Goal: Task Accomplishment & Management: Manage account settings

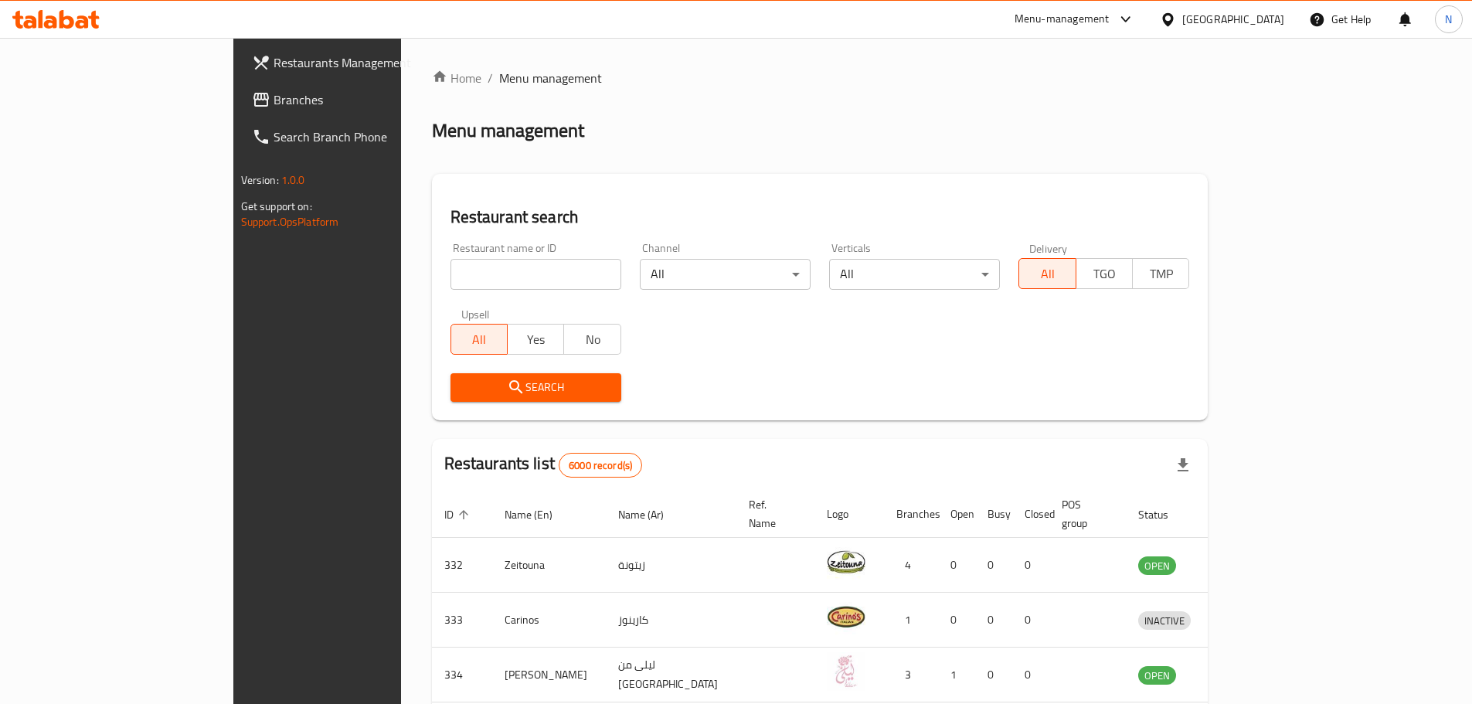
click at [1109, 24] on div "Menu-management" at bounding box center [1061, 19] width 95 height 19
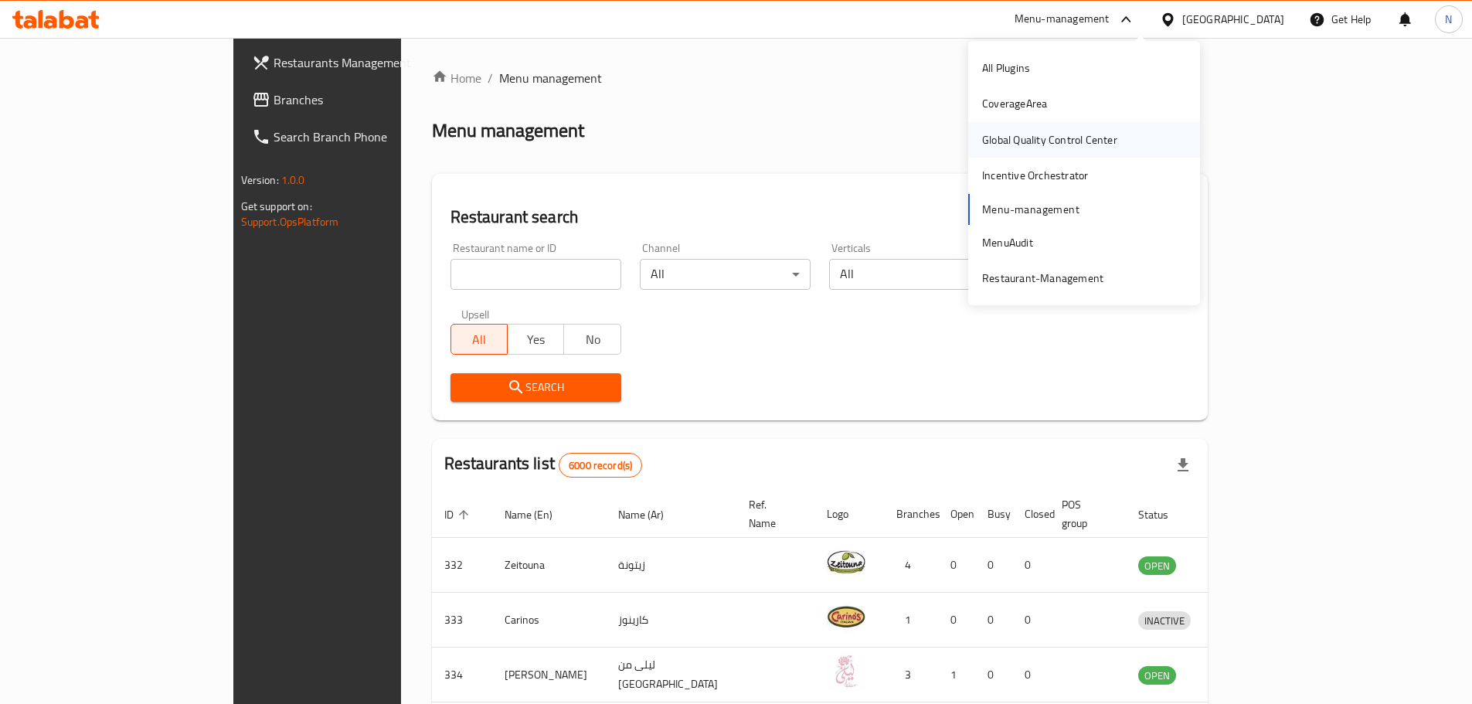
click at [1073, 144] on div "Global Quality Control Center" at bounding box center [1049, 139] width 135 height 17
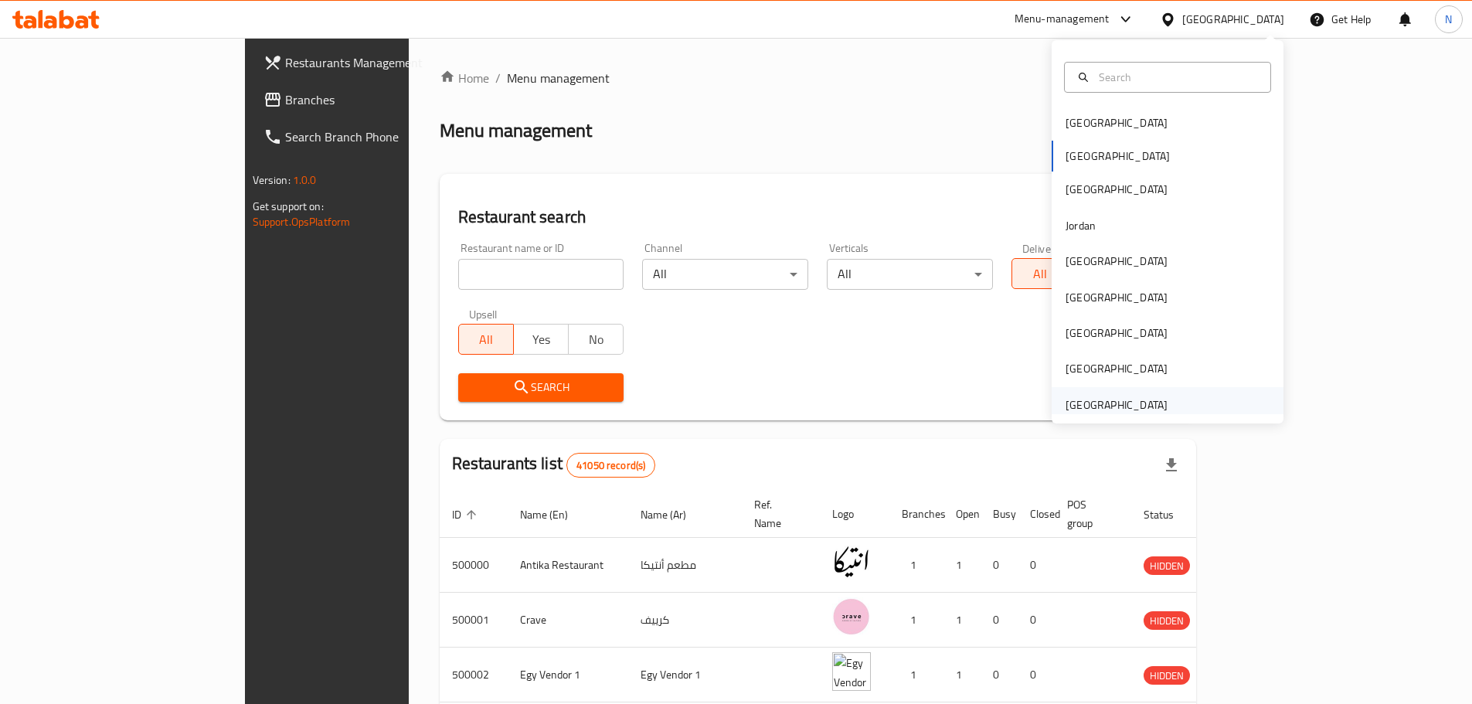
click at [1110, 404] on div "[GEOGRAPHIC_DATA]" at bounding box center [1116, 404] width 102 height 17
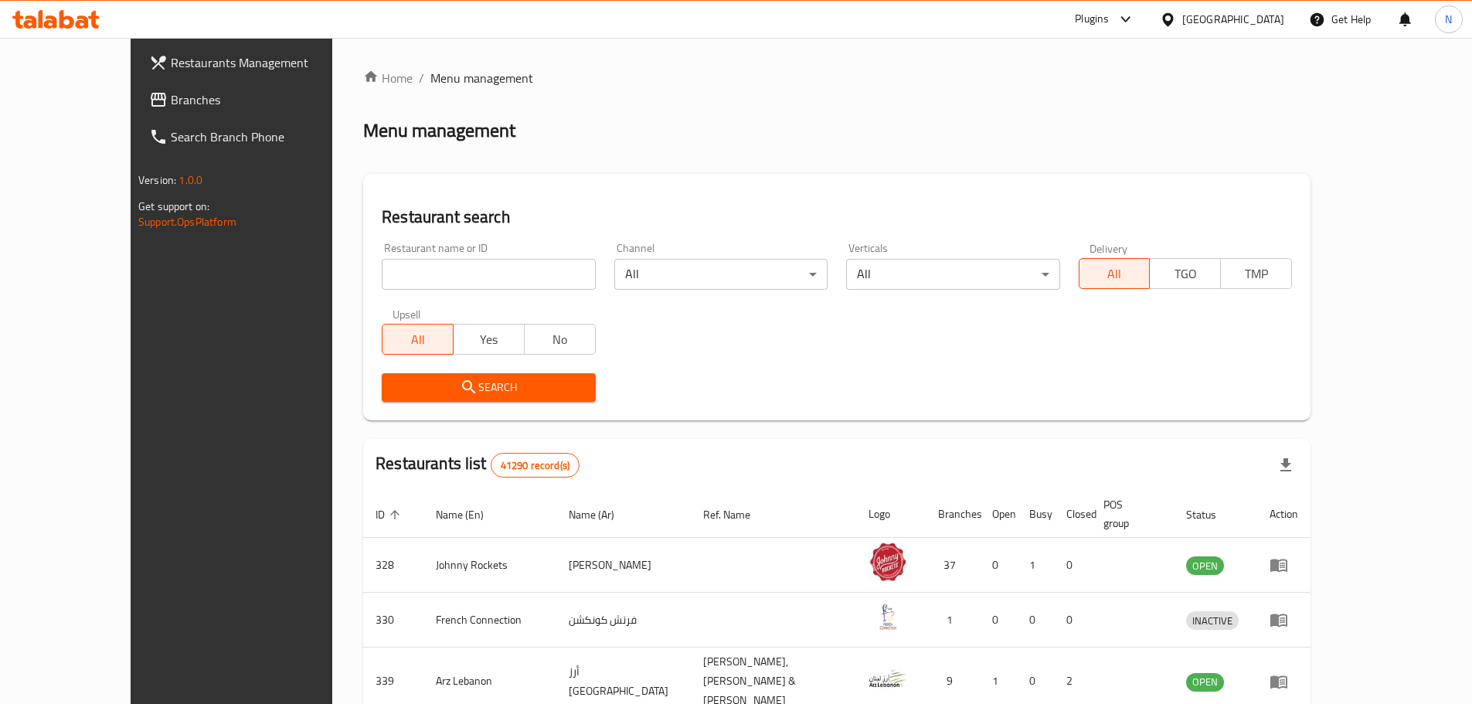
click at [171, 97] on span "Branches" at bounding box center [267, 99] width 193 height 19
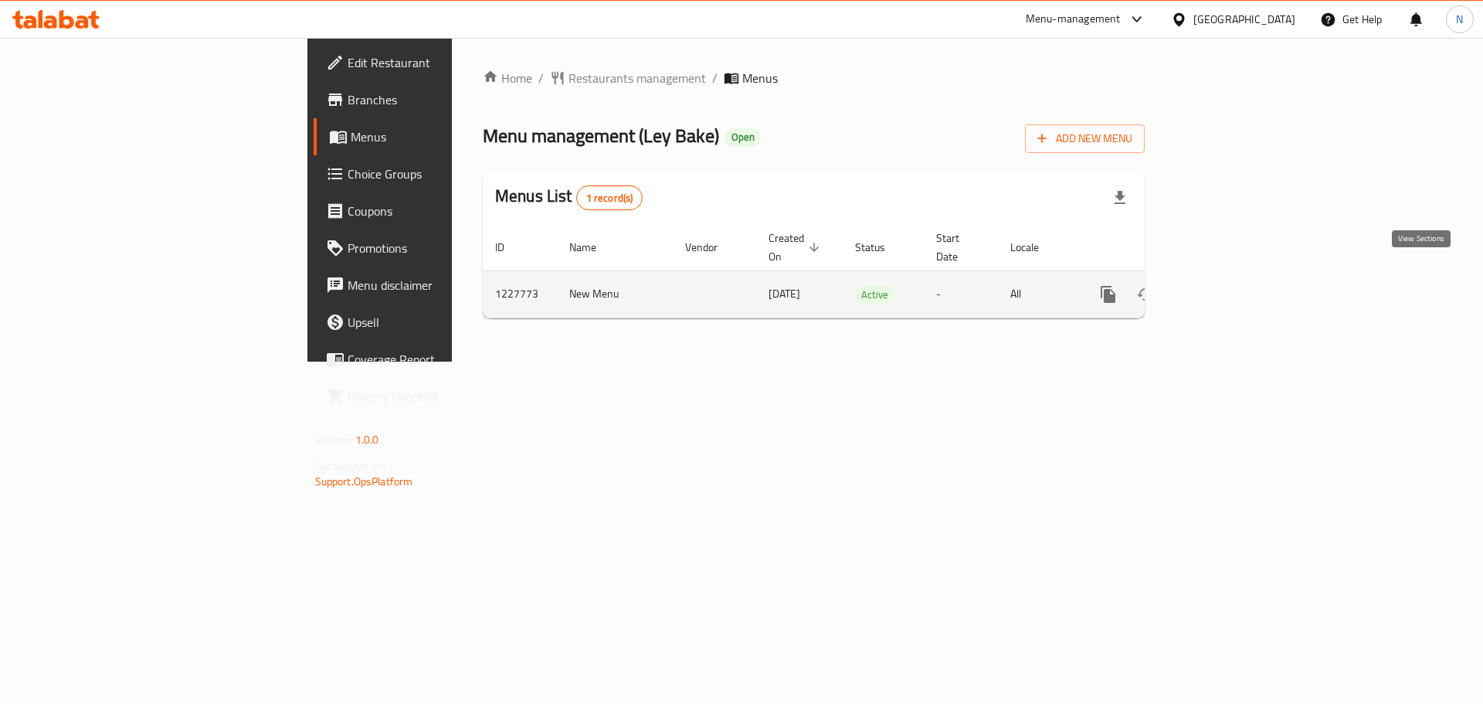
click at [1229, 285] on icon "enhanced table" at bounding box center [1220, 294] width 19 height 19
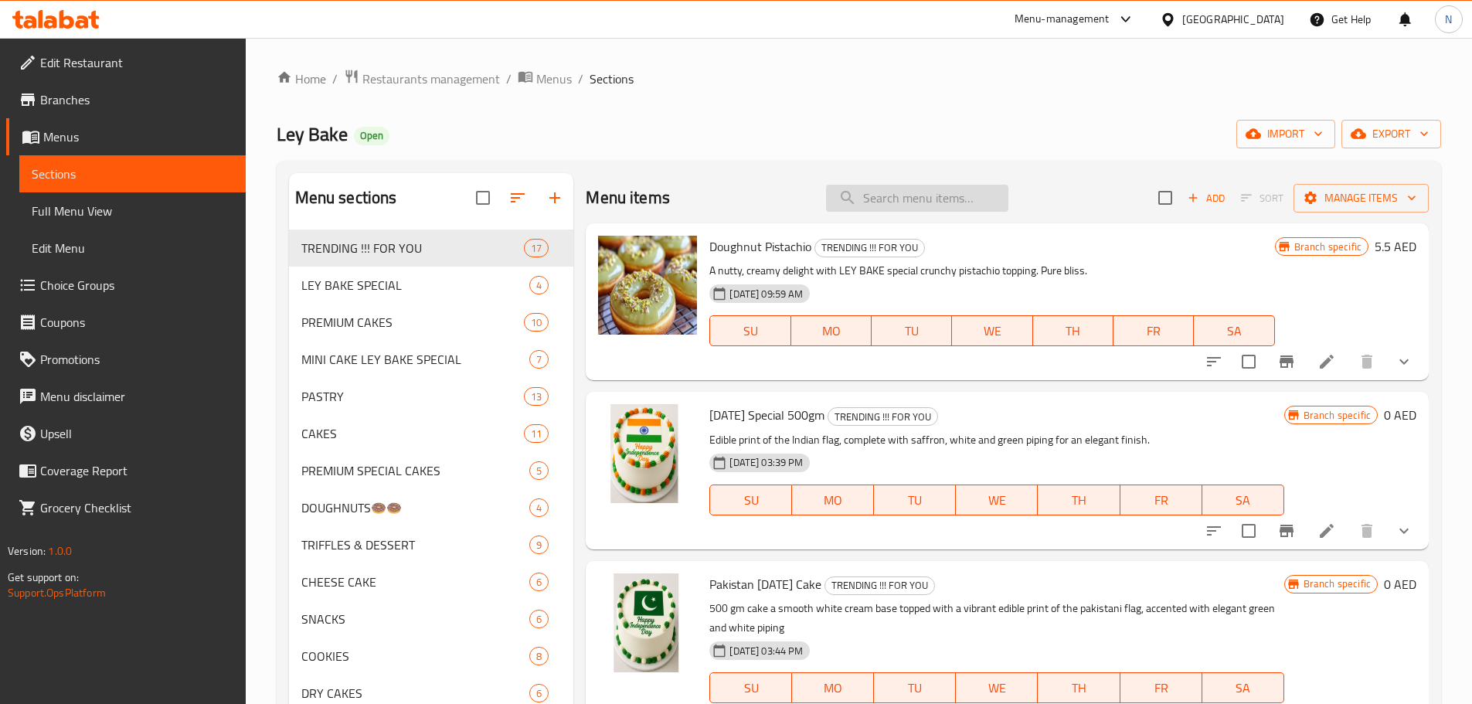
click at [916, 210] on input "search" at bounding box center [917, 198] width 182 height 27
paste input "MINI CAKE DESIGN 05"
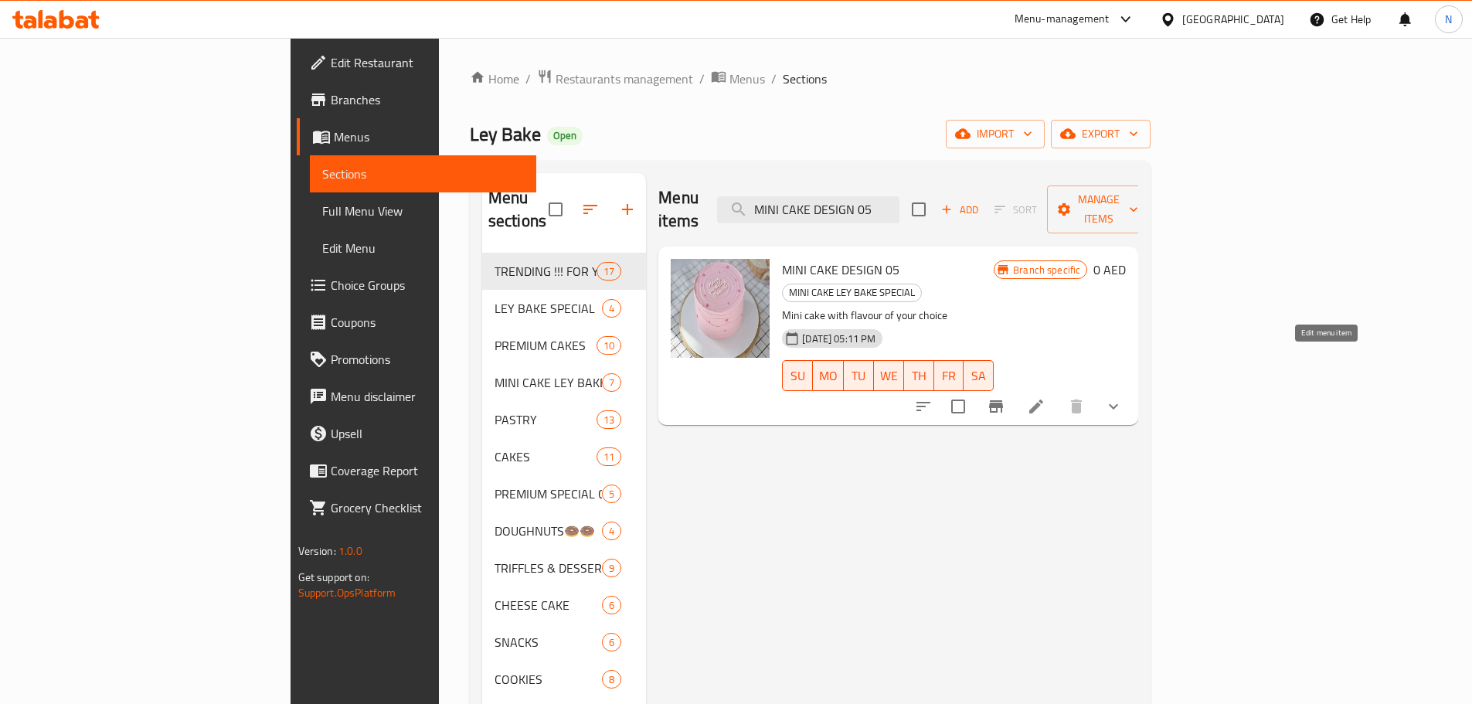
type input "MINI CAKE DESIGN 05"
click at [1043, 399] on icon at bounding box center [1036, 406] width 14 height 14
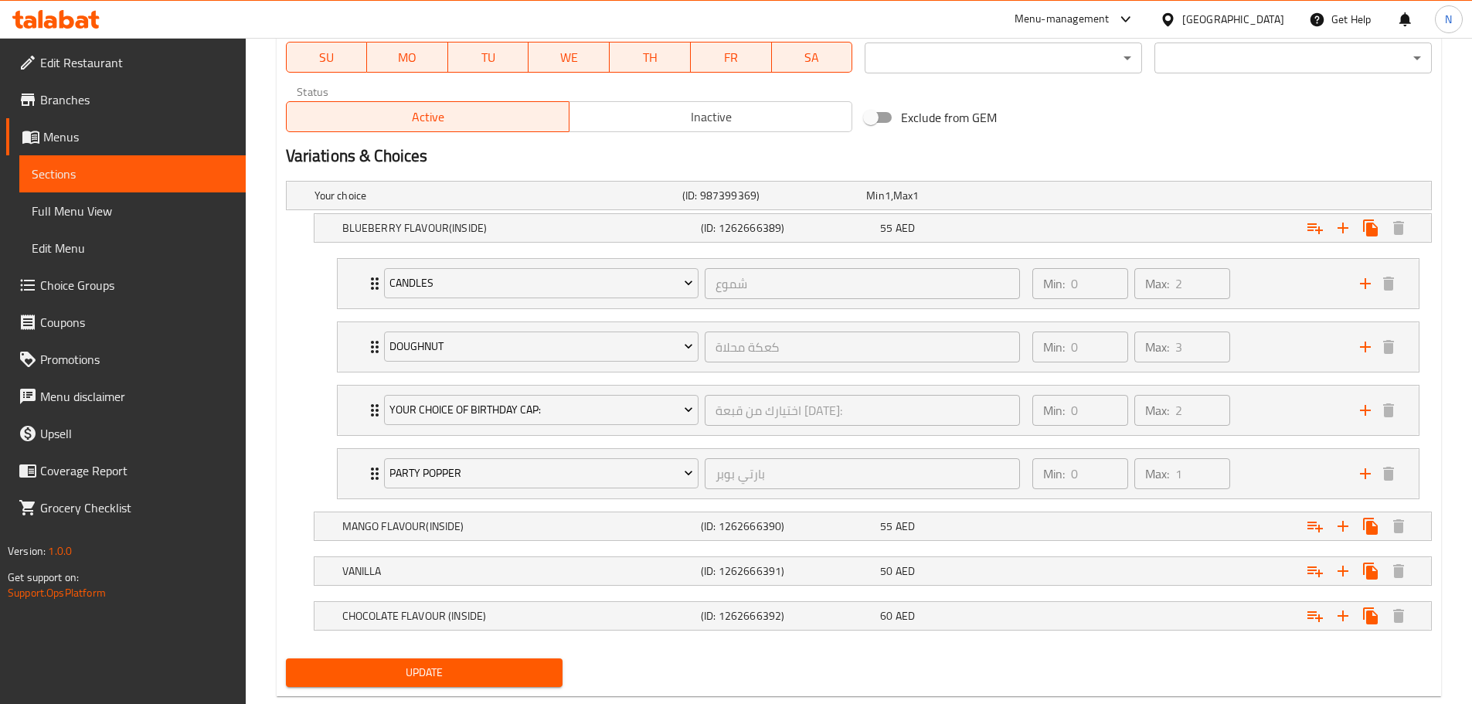
scroll to position [788, 0]
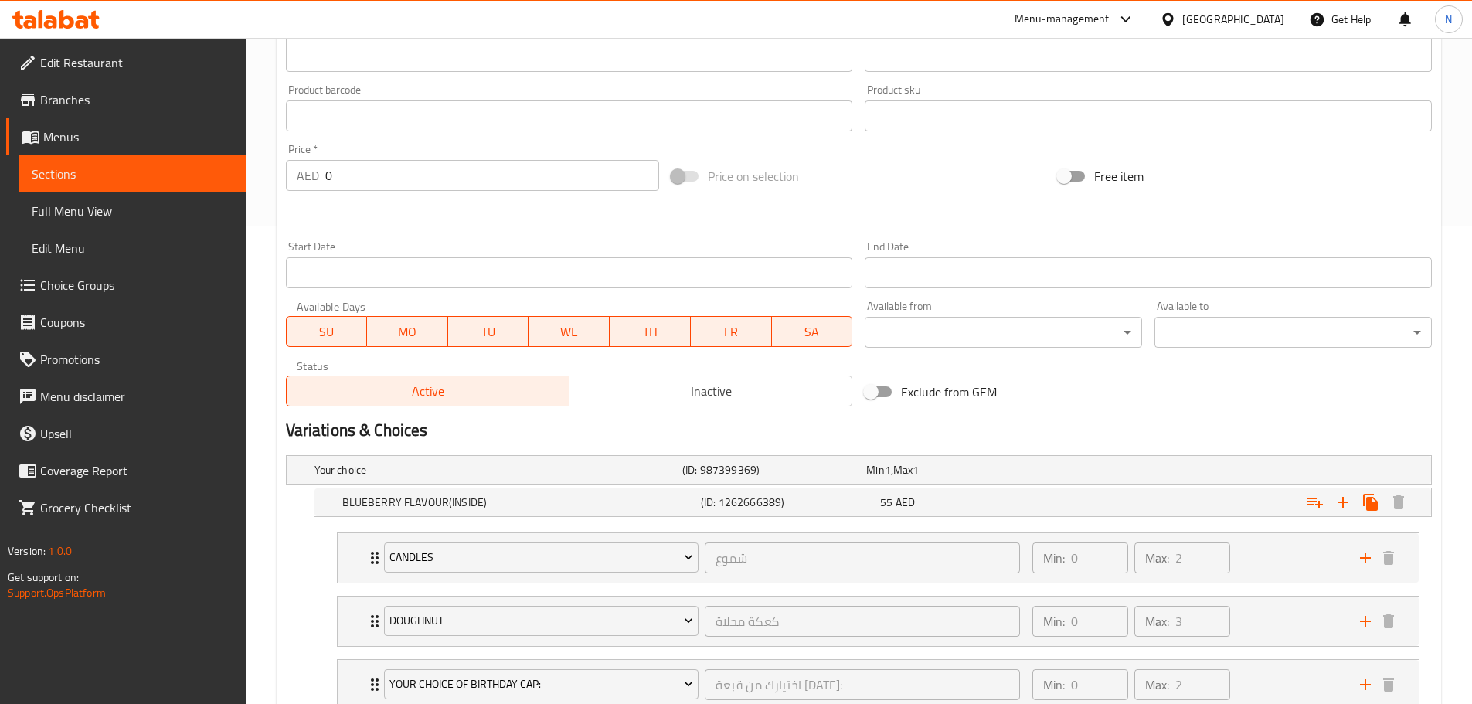
scroll to position [788, 0]
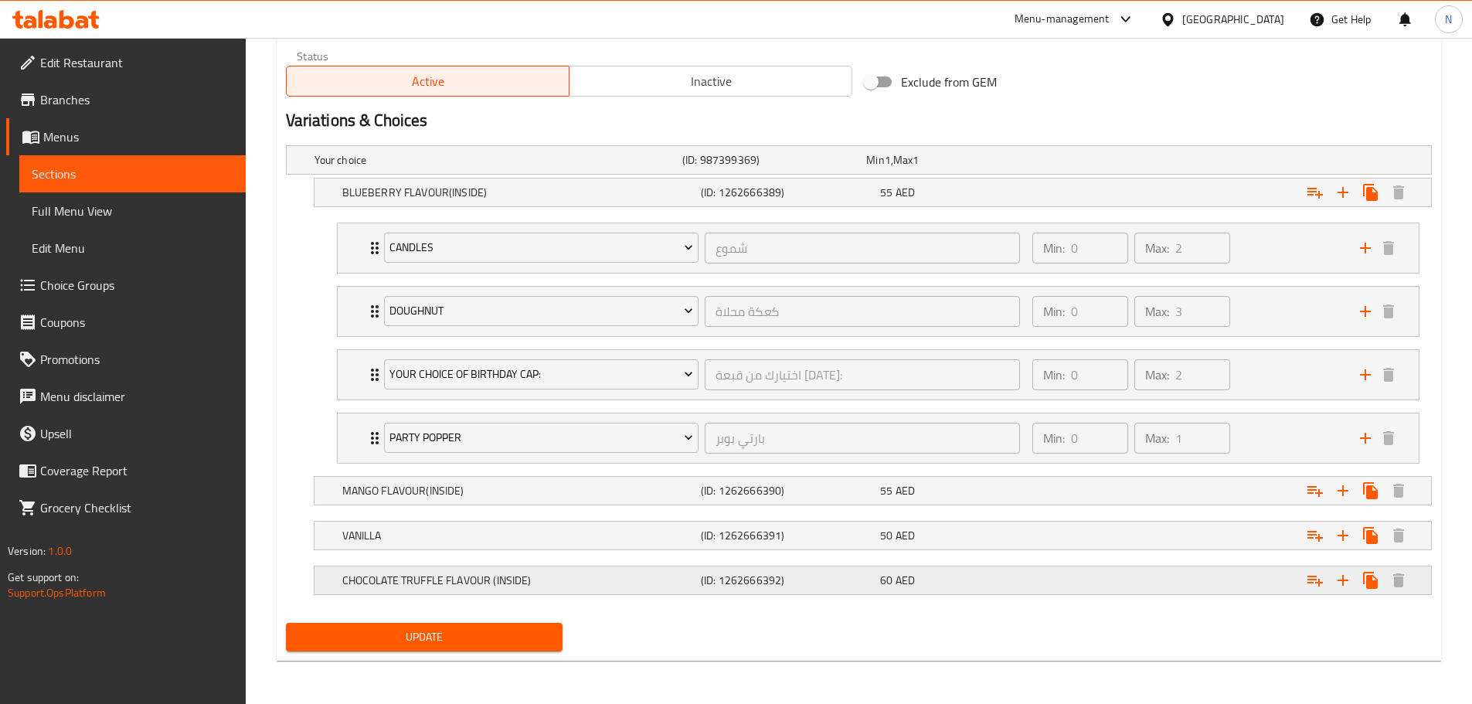
click at [612, 583] on h5 "CHOCOLATE TRUFFLE FLAVOUR (INSIDE)" at bounding box center [518, 579] width 352 height 15
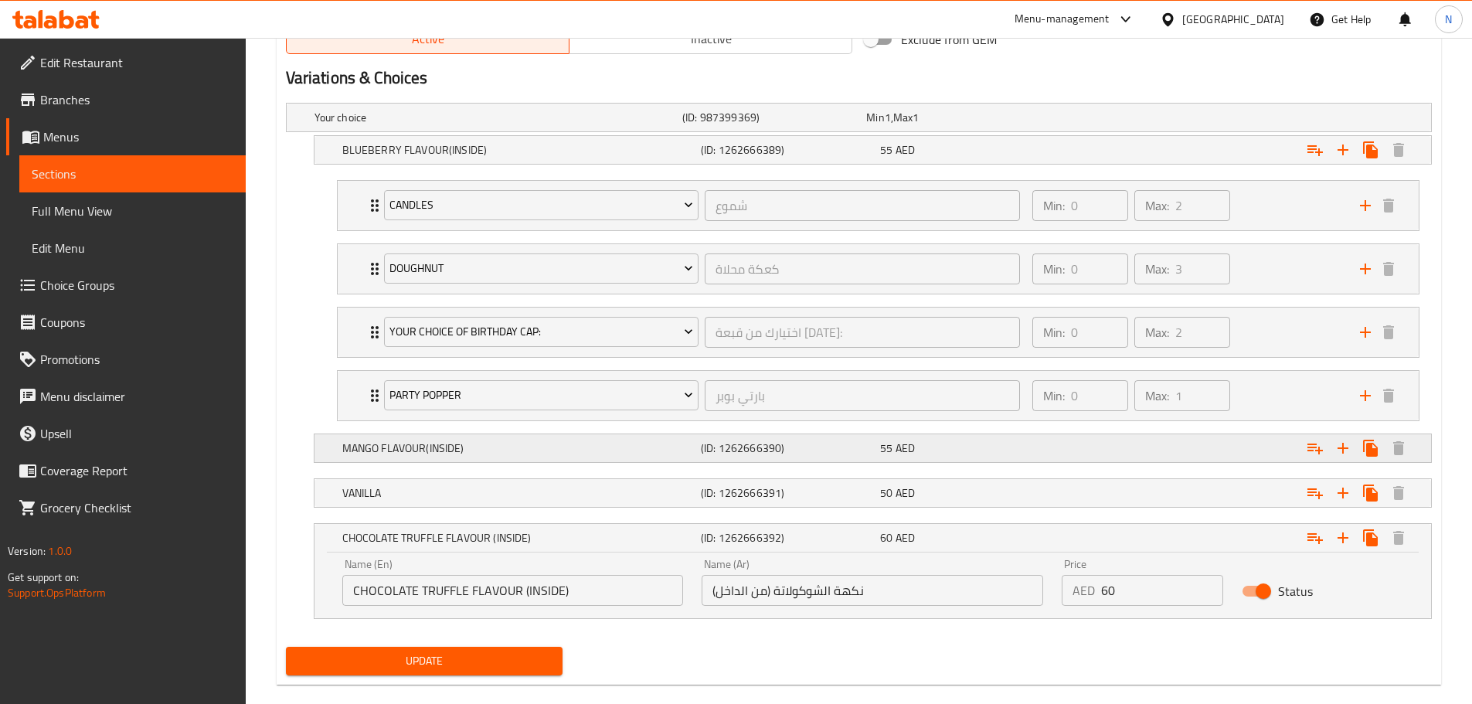
scroll to position [854, 0]
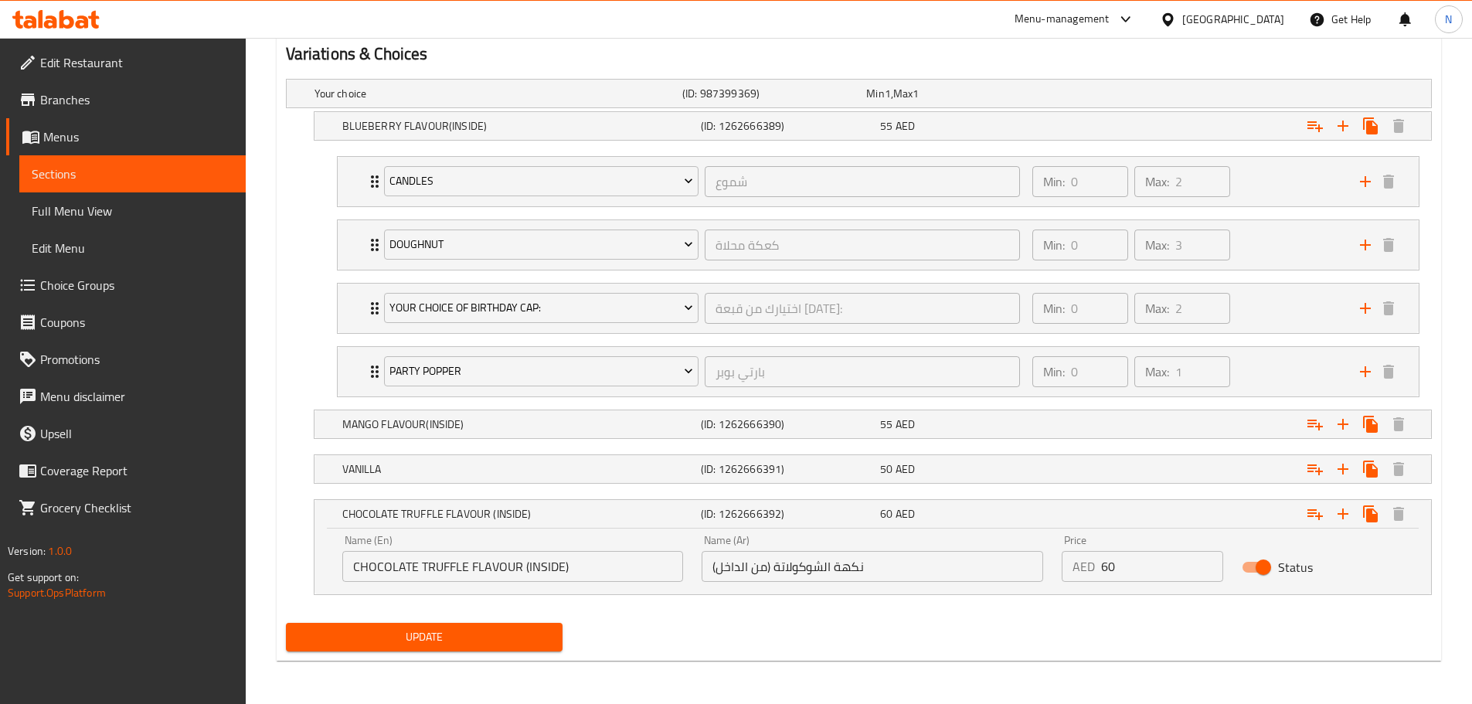
click at [596, 569] on input "CHOCOLATE TRUFFLE FLAVOUR (INSIDE)" at bounding box center [512, 566] width 341 height 31
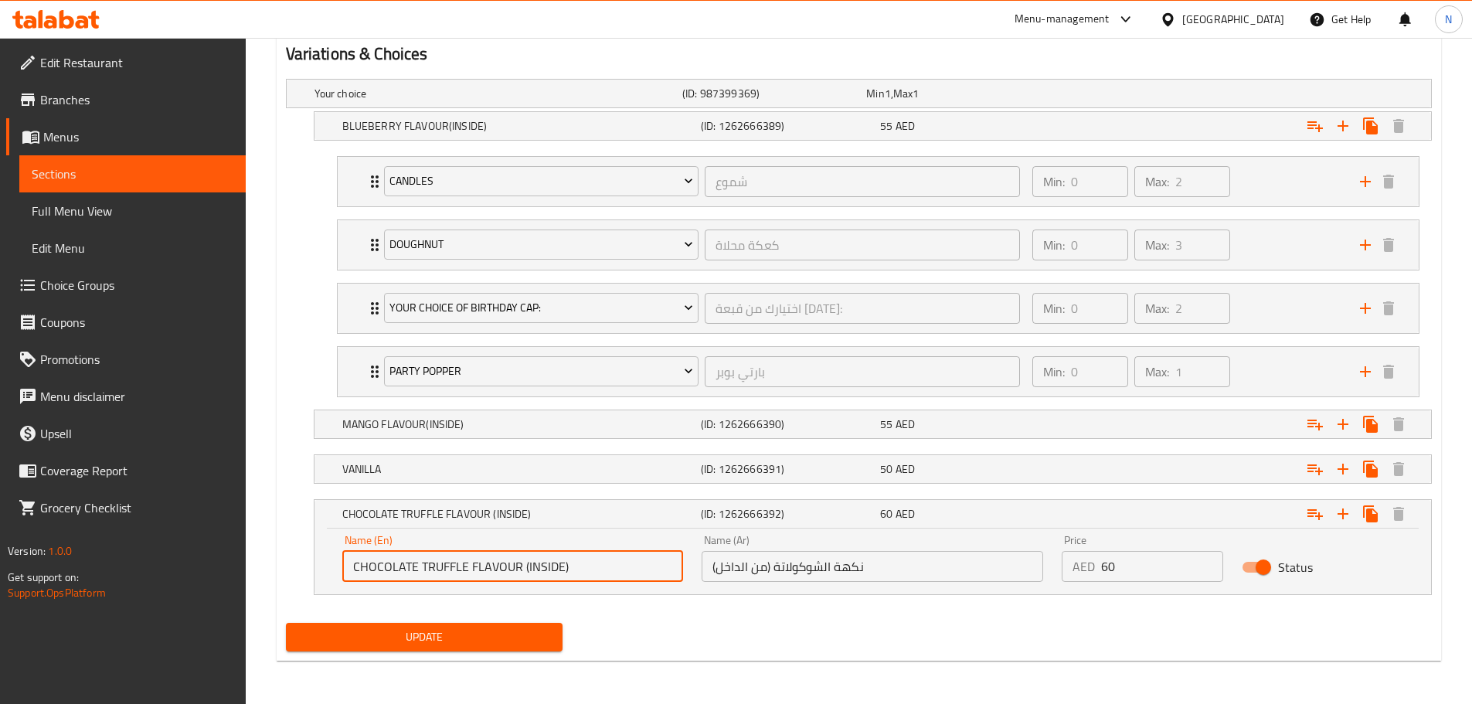
click at [596, 569] on input "CHOCOLATE TRUFFLE FLAVOUR (INSIDE)" at bounding box center [512, 566] width 341 height 31
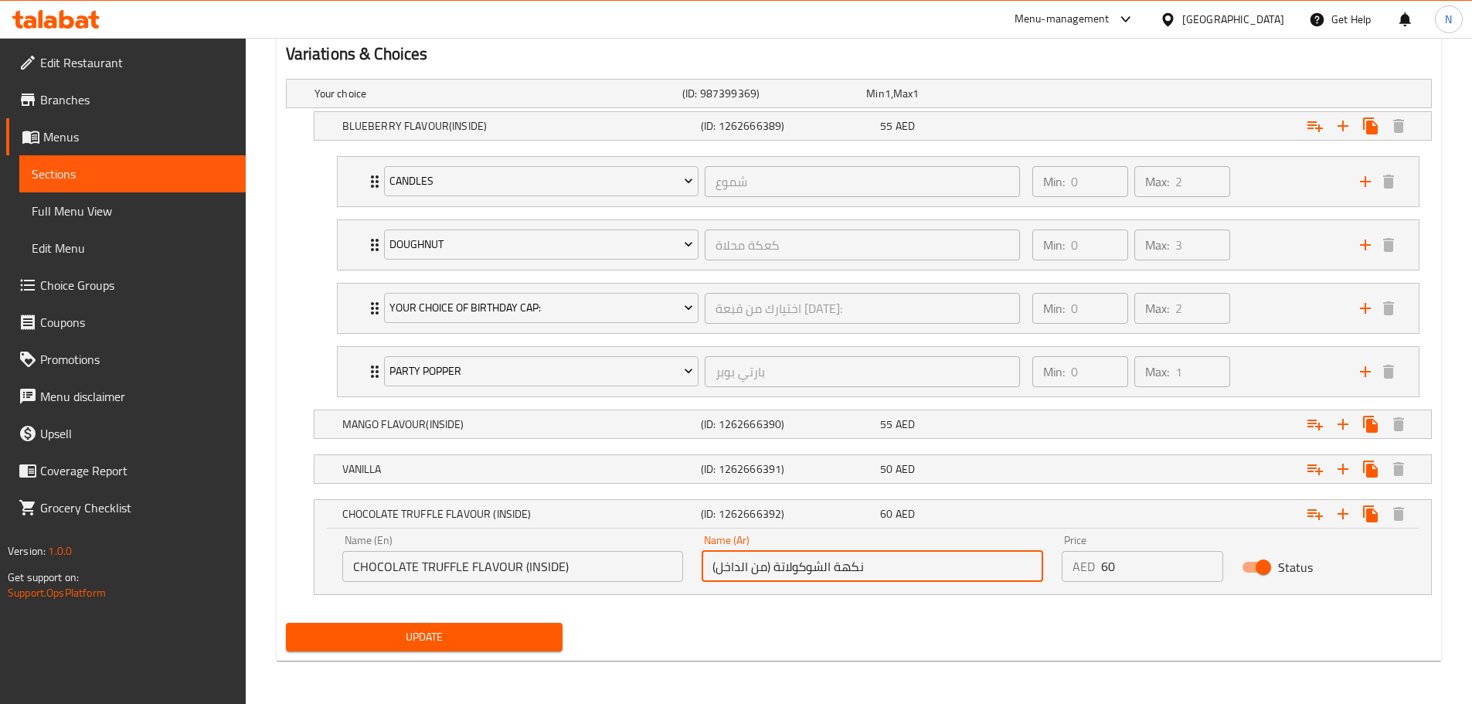
click at [868, 565] on input "نكهة الشوكولاتة (من الداخل)" at bounding box center [872, 566] width 341 height 31
paste input "رافل"
type input "نكهة ترافل الشوكولاتة (من الداخل)"
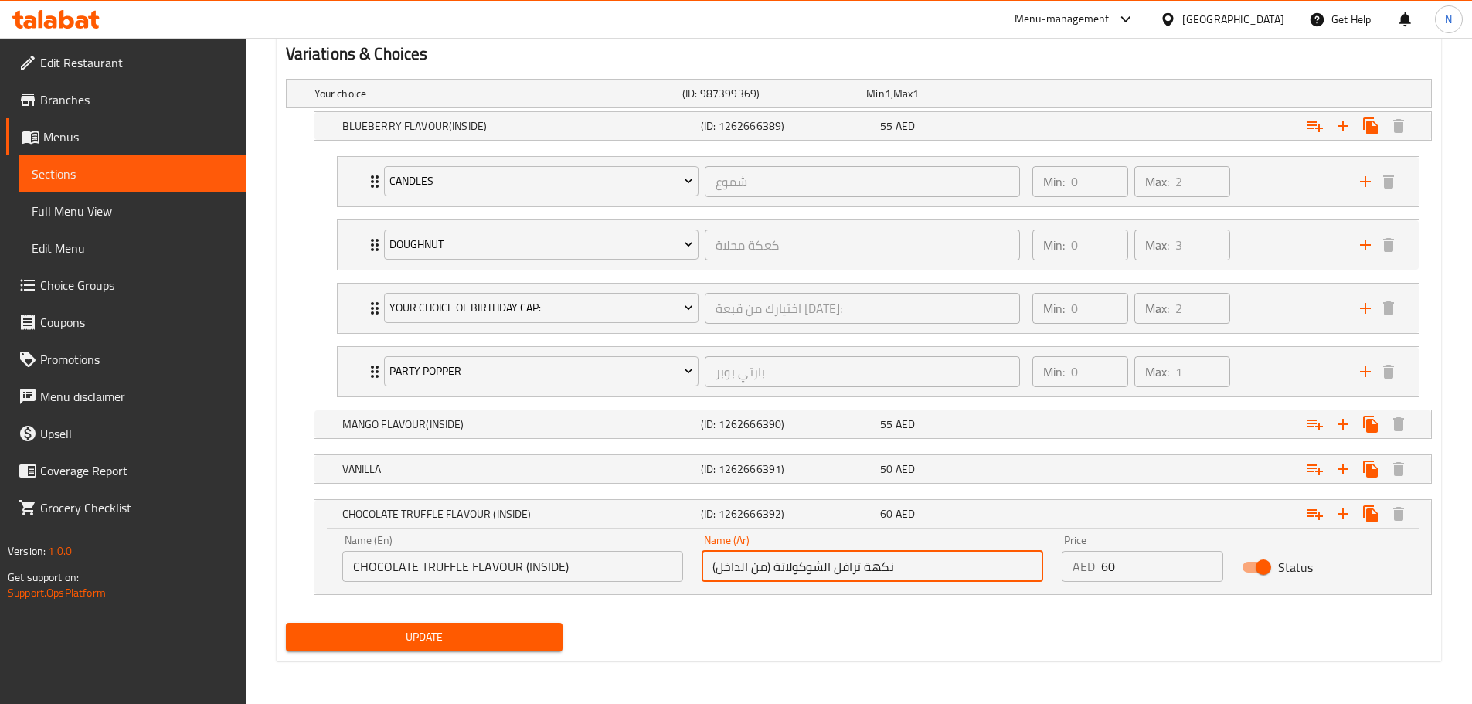
click at [461, 637] on span "Update" at bounding box center [424, 636] width 253 height 19
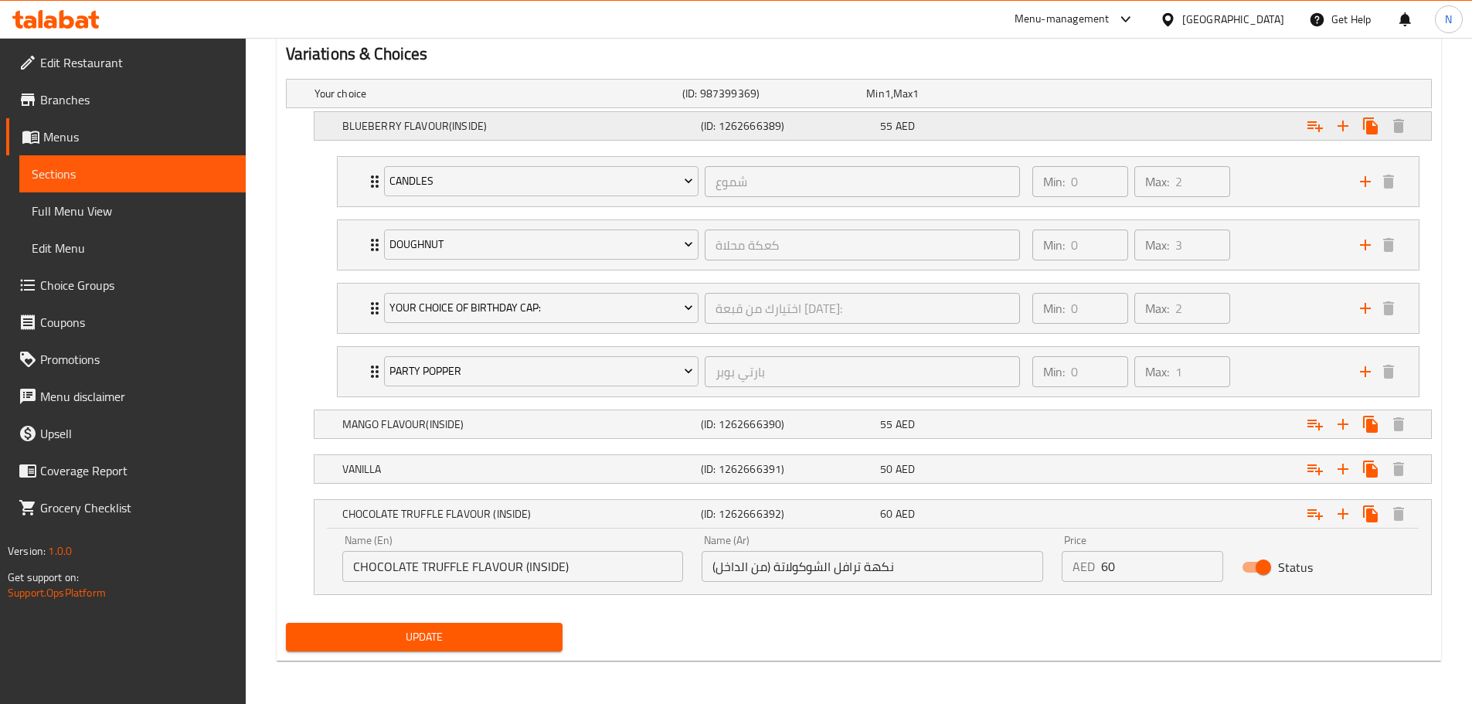
scroll to position [0, 0]
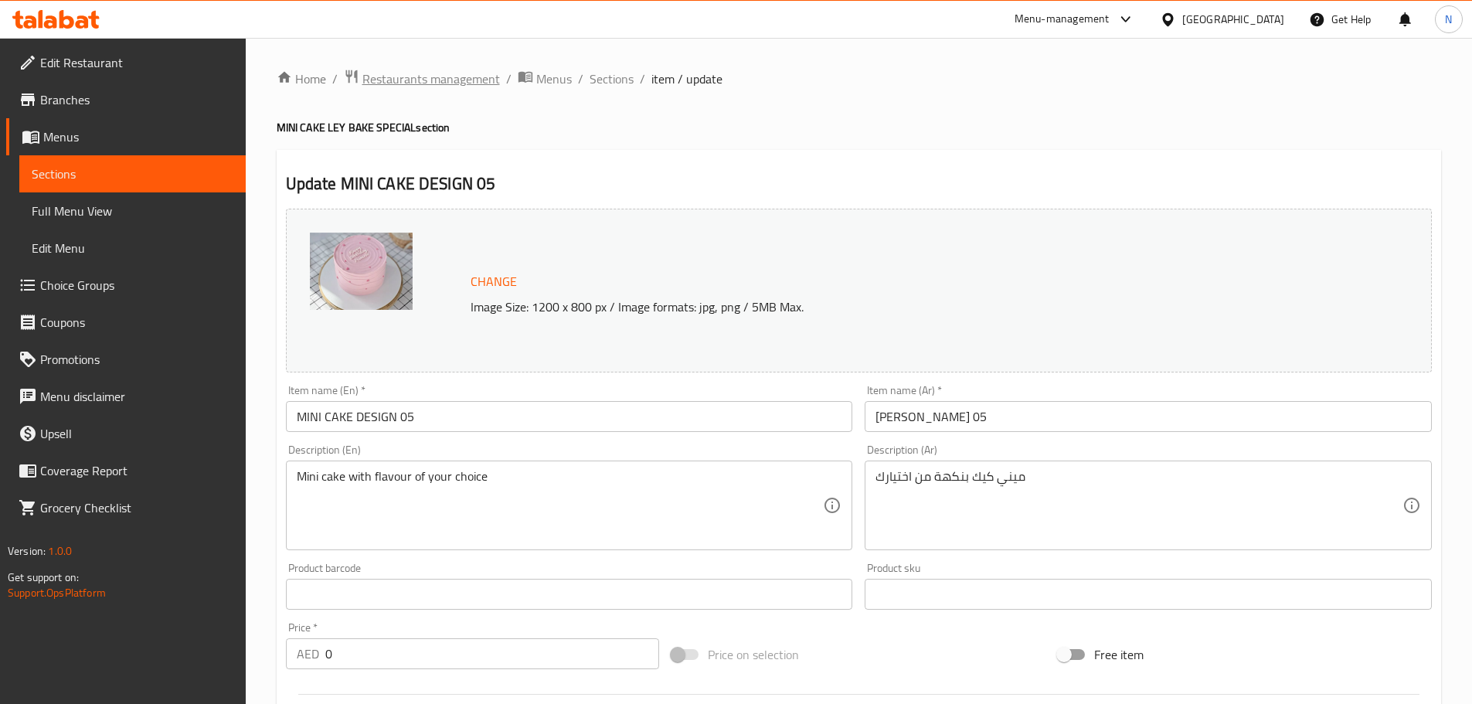
click at [439, 73] on span "Restaurants management" at bounding box center [431, 79] width 138 height 19
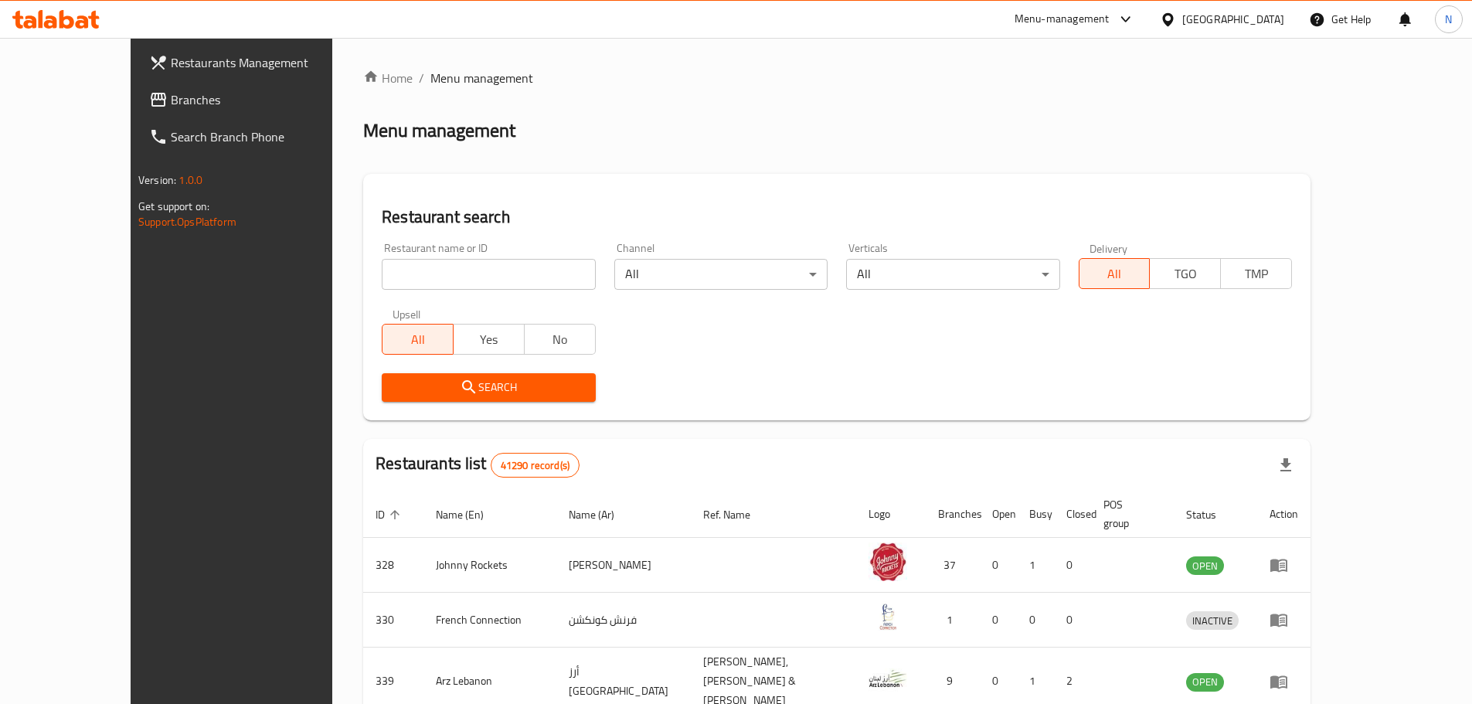
click at [171, 102] on span "Branches" at bounding box center [267, 99] width 193 height 19
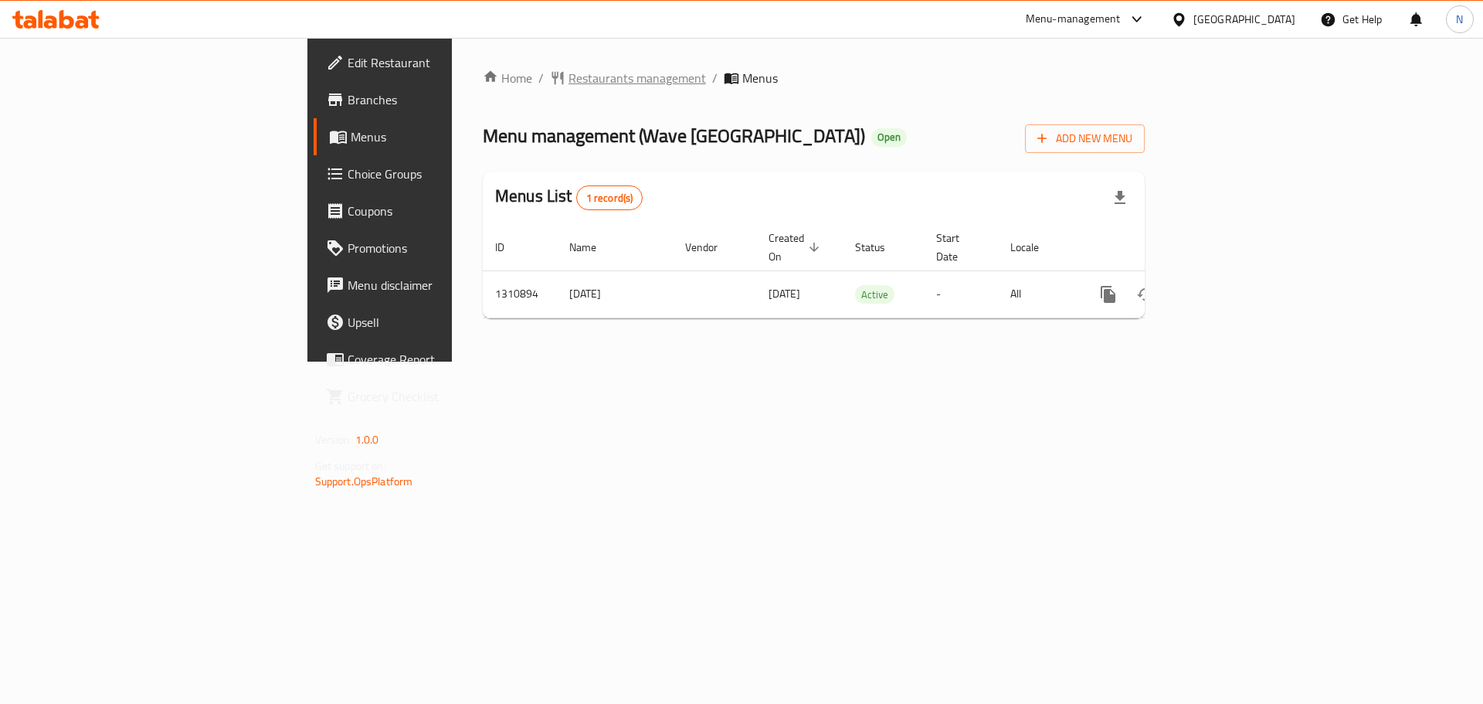
click at [569, 80] on span "Restaurants management" at bounding box center [638, 78] width 138 height 19
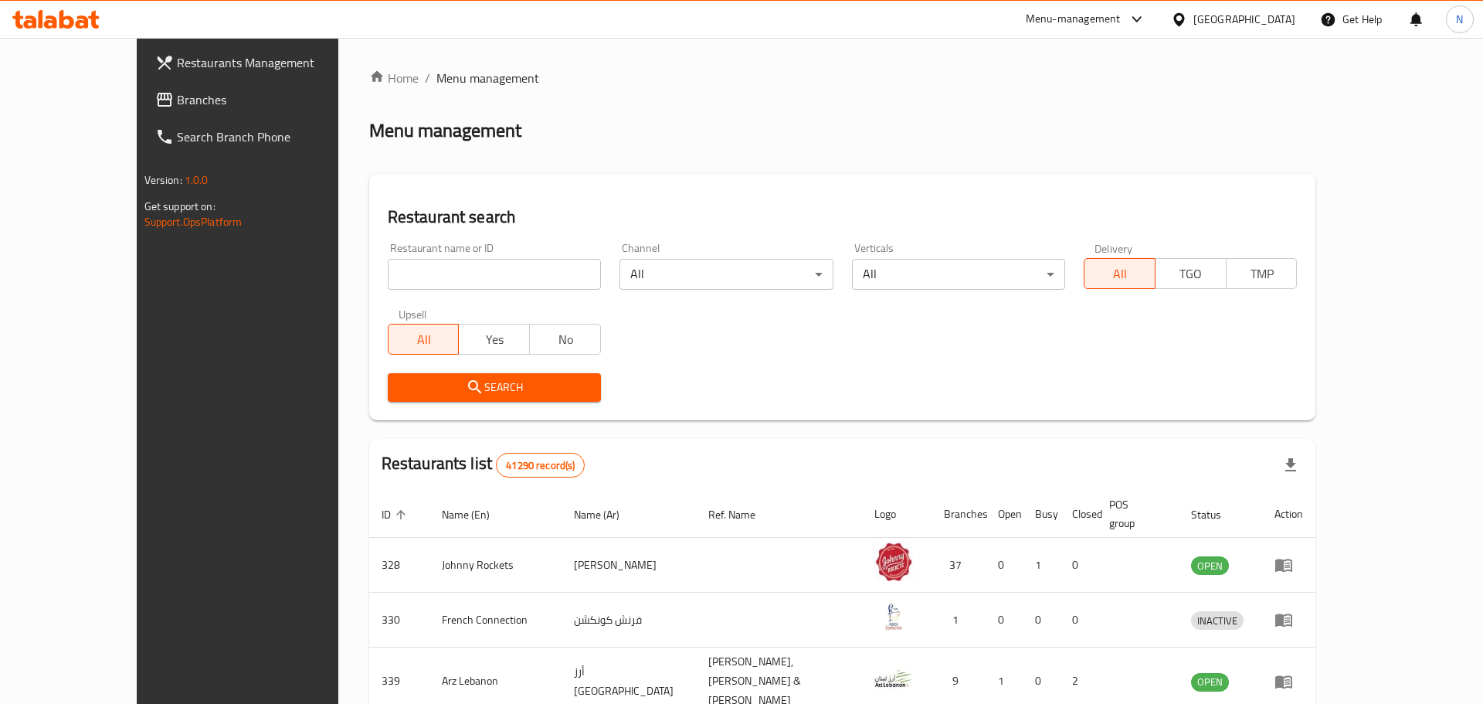
click at [52, 104] on div at bounding box center [741, 352] width 1483 height 704
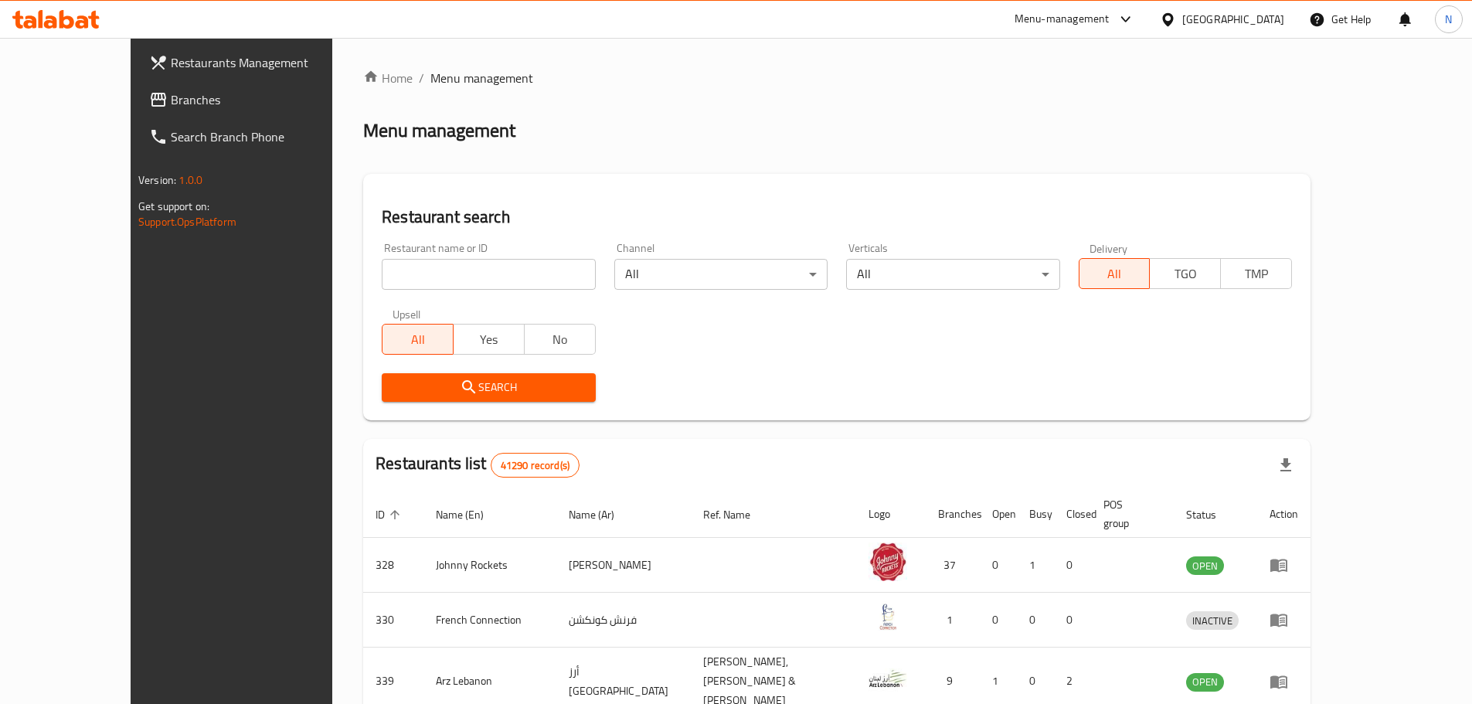
click at [171, 104] on span "Branches" at bounding box center [267, 99] width 193 height 19
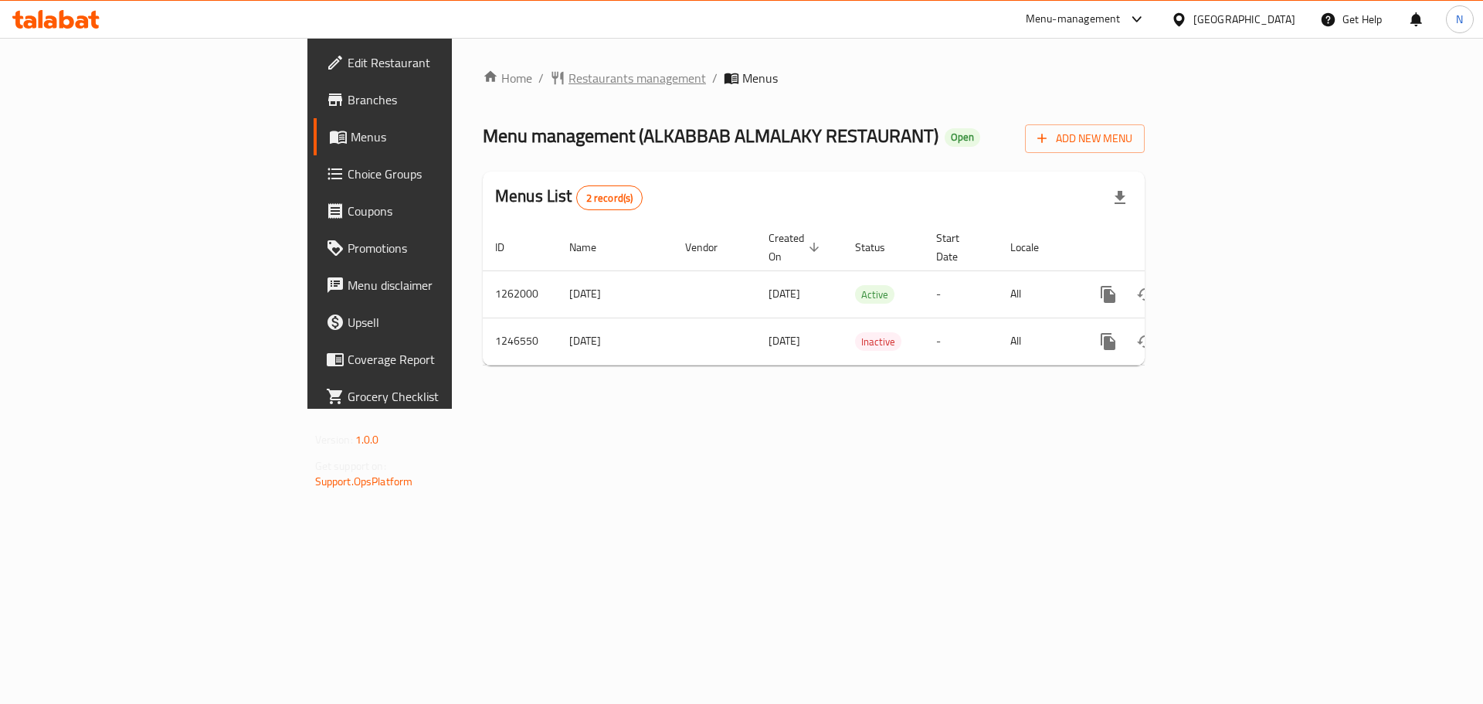
click at [569, 80] on span "Restaurants management" at bounding box center [638, 78] width 138 height 19
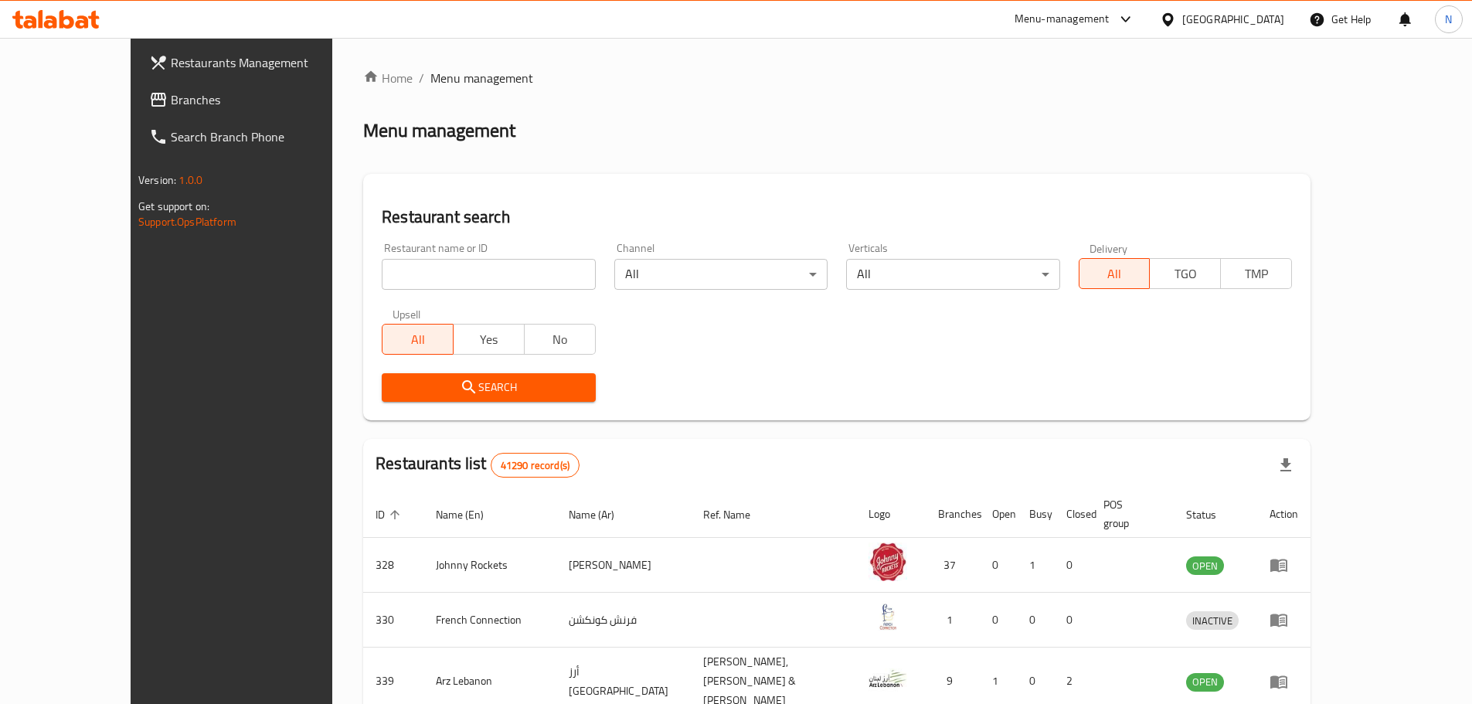
click at [171, 100] on span "Branches" at bounding box center [267, 99] width 193 height 19
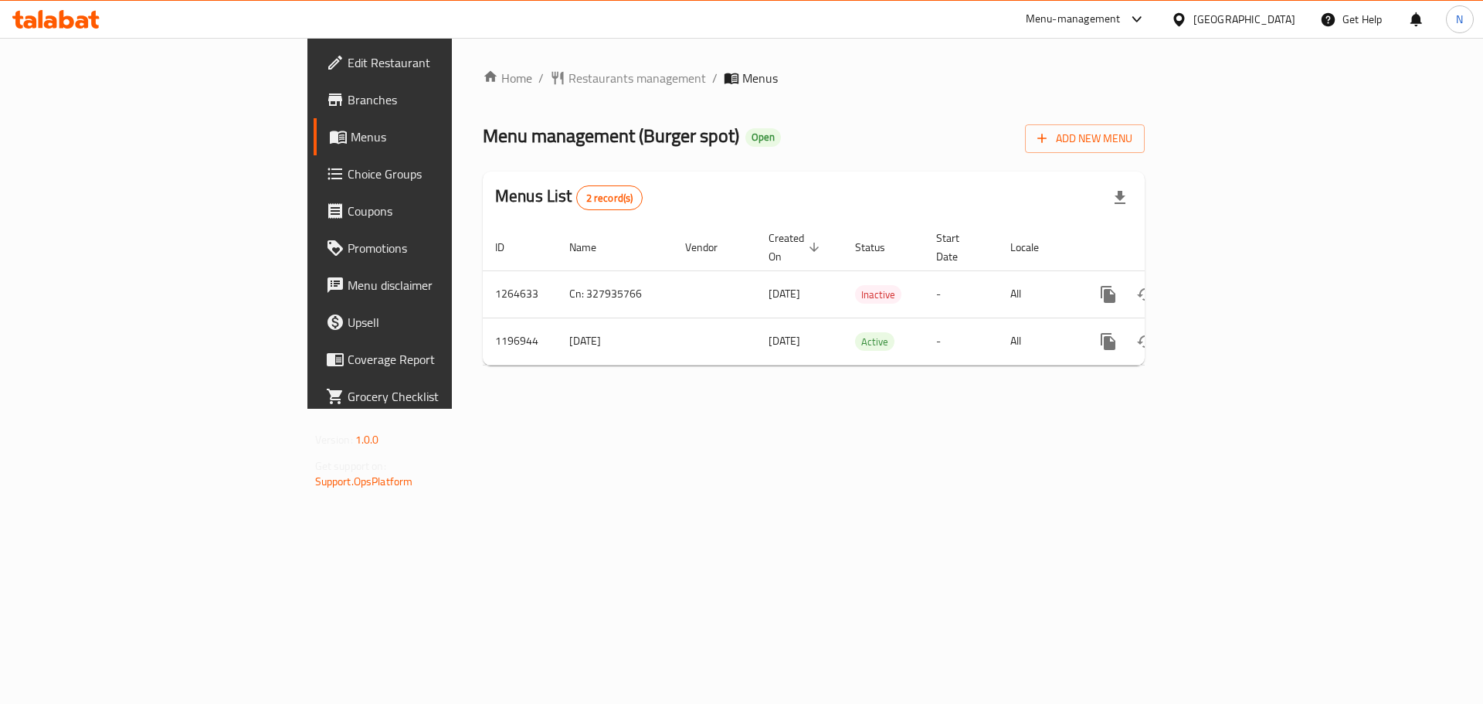
click at [1187, 21] on icon at bounding box center [1179, 20] width 16 height 16
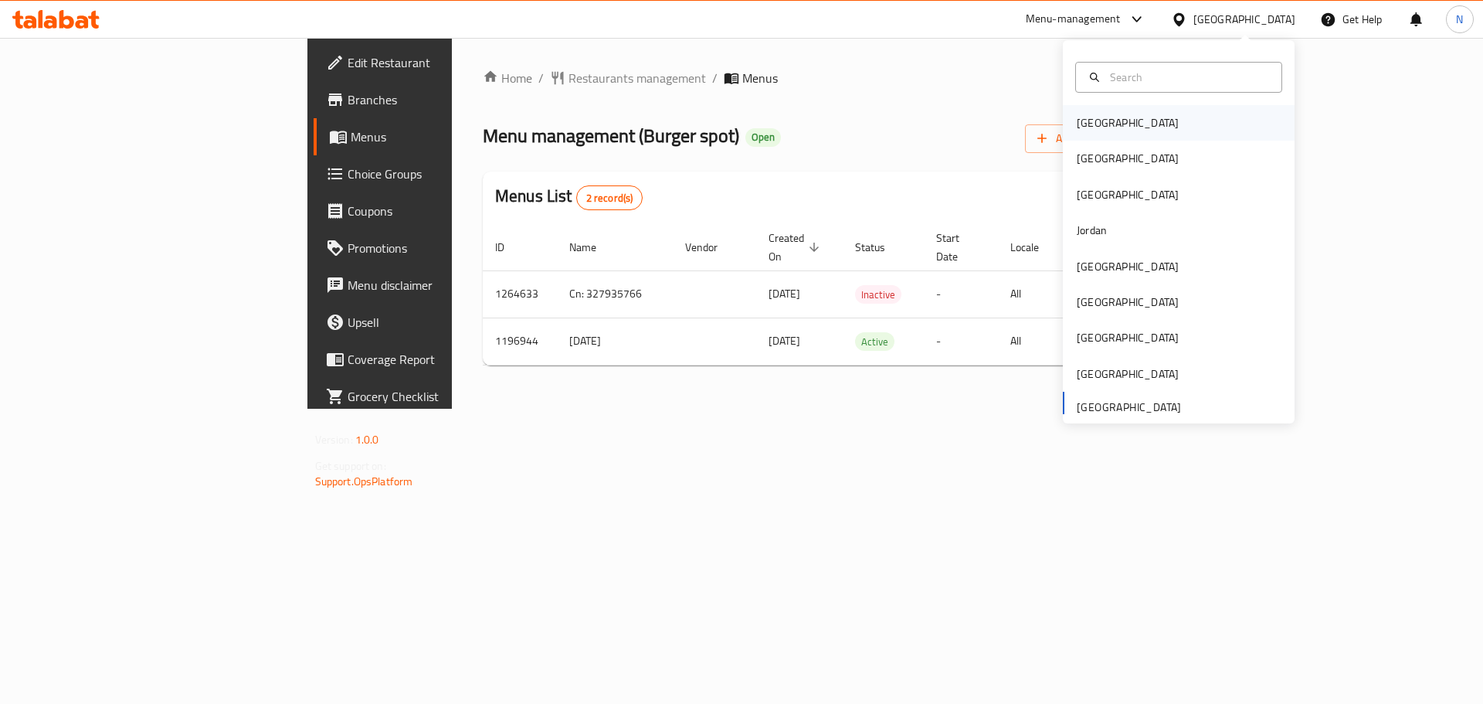
click at [1108, 114] on div "[GEOGRAPHIC_DATA]" at bounding box center [1128, 123] width 127 height 36
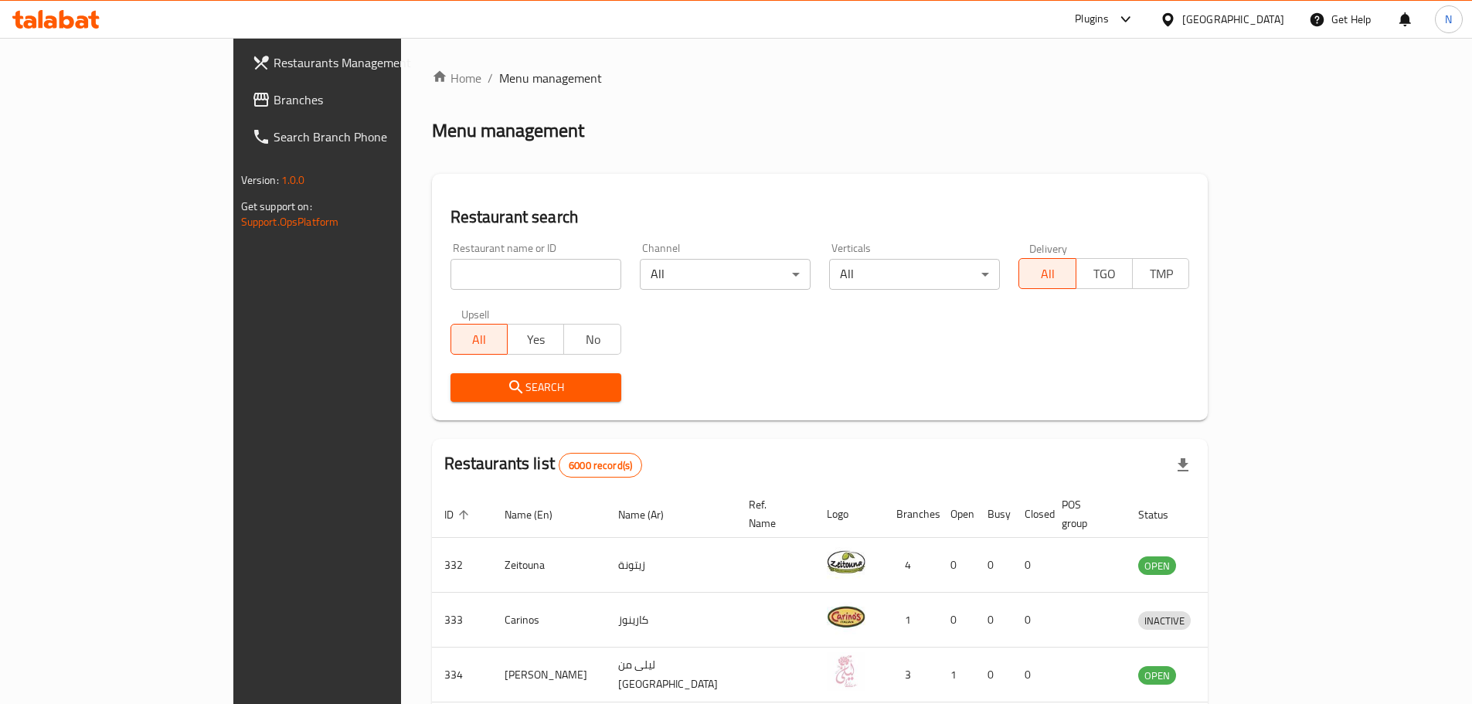
click at [273, 95] on span "Branches" at bounding box center [369, 99] width 193 height 19
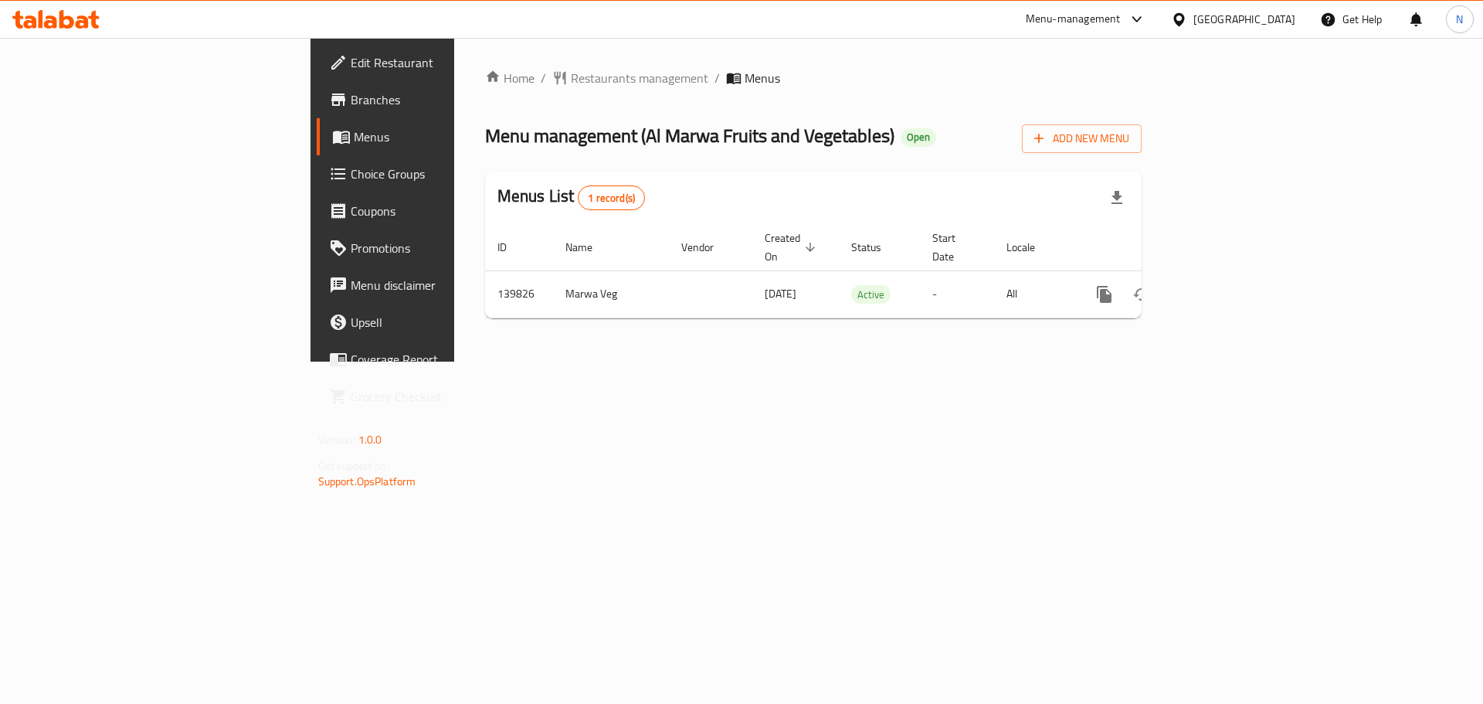
click at [1279, 22] on div "[GEOGRAPHIC_DATA]" at bounding box center [1245, 19] width 102 height 17
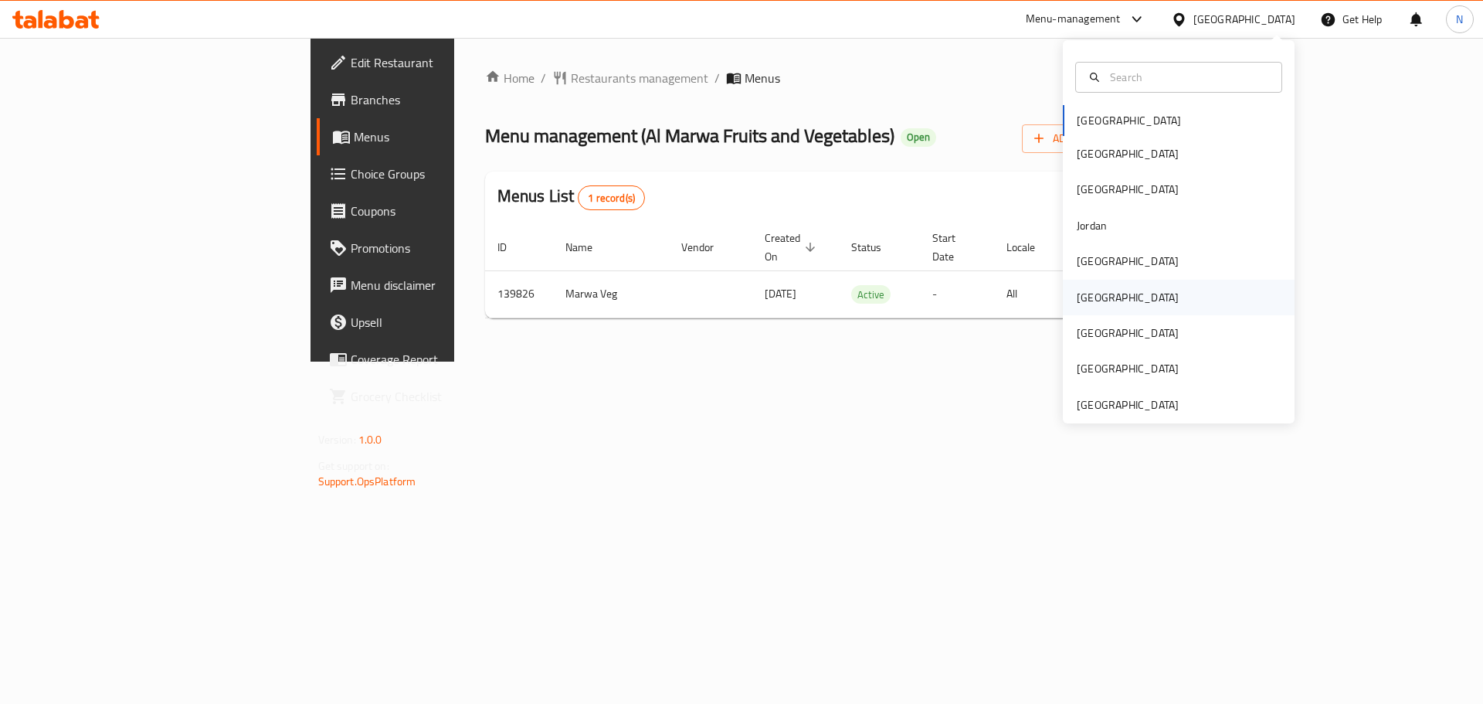
click at [1096, 299] on div "Oman" at bounding box center [1128, 298] width 127 height 36
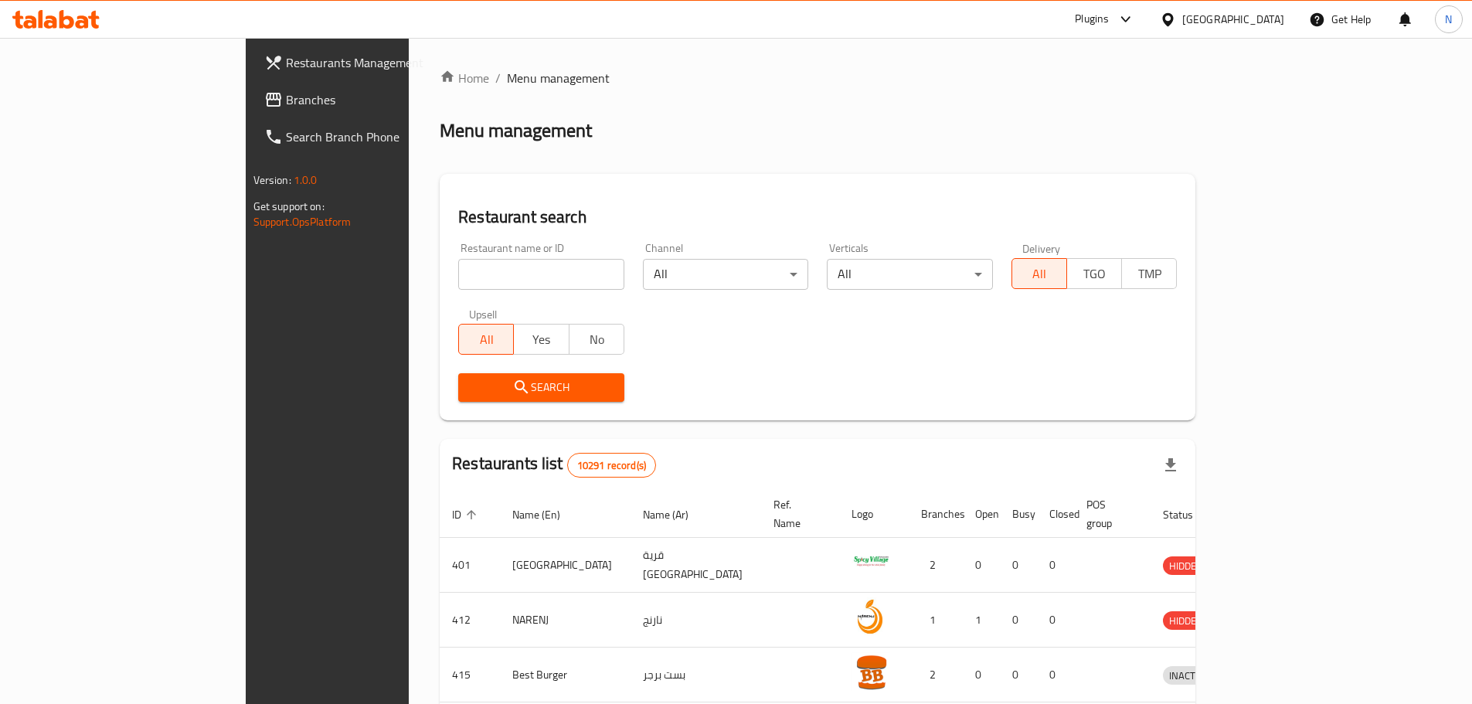
click at [286, 108] on span "Branches" at bounding box center [382, 99] width 193 height 19
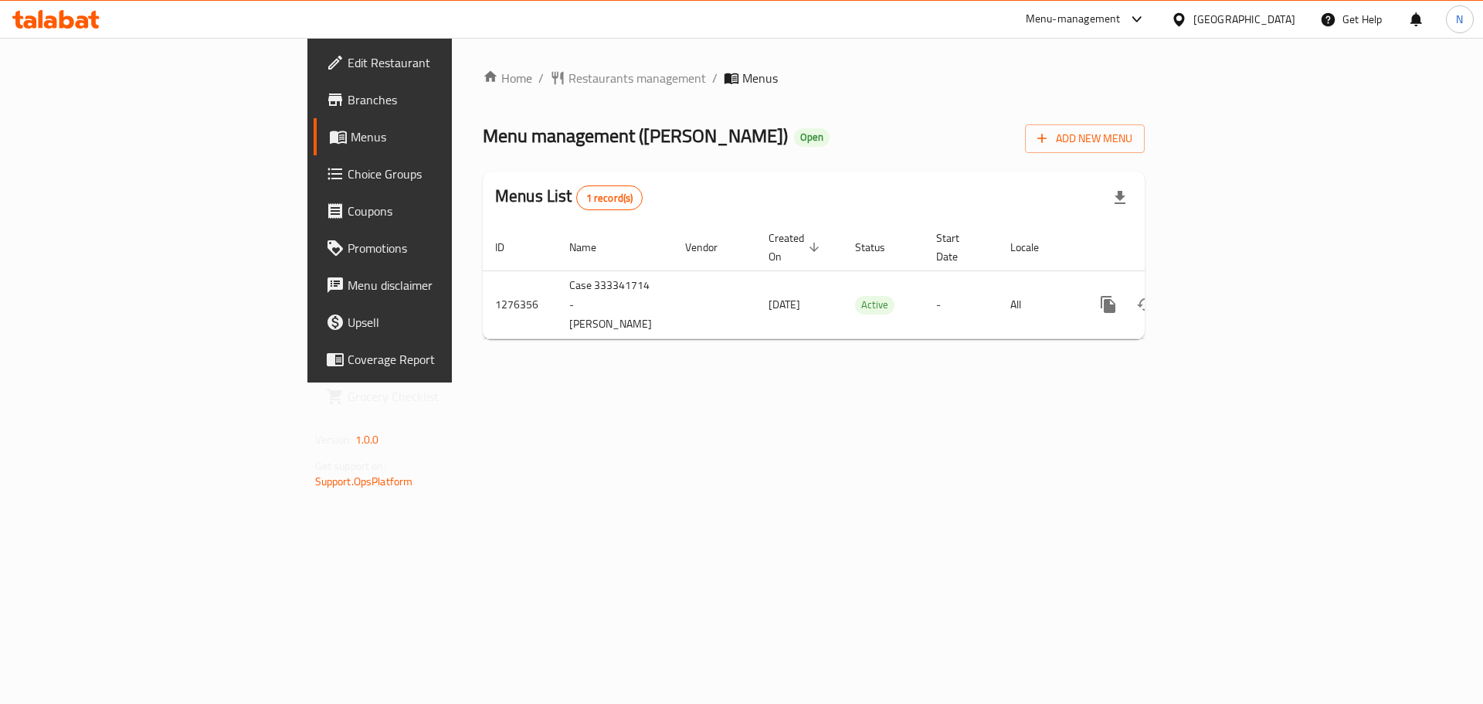
click at [1267, 28] on div "[GEOGRAPHIC_DATA]" at bounding box center [1245, 19] width 102 height 17
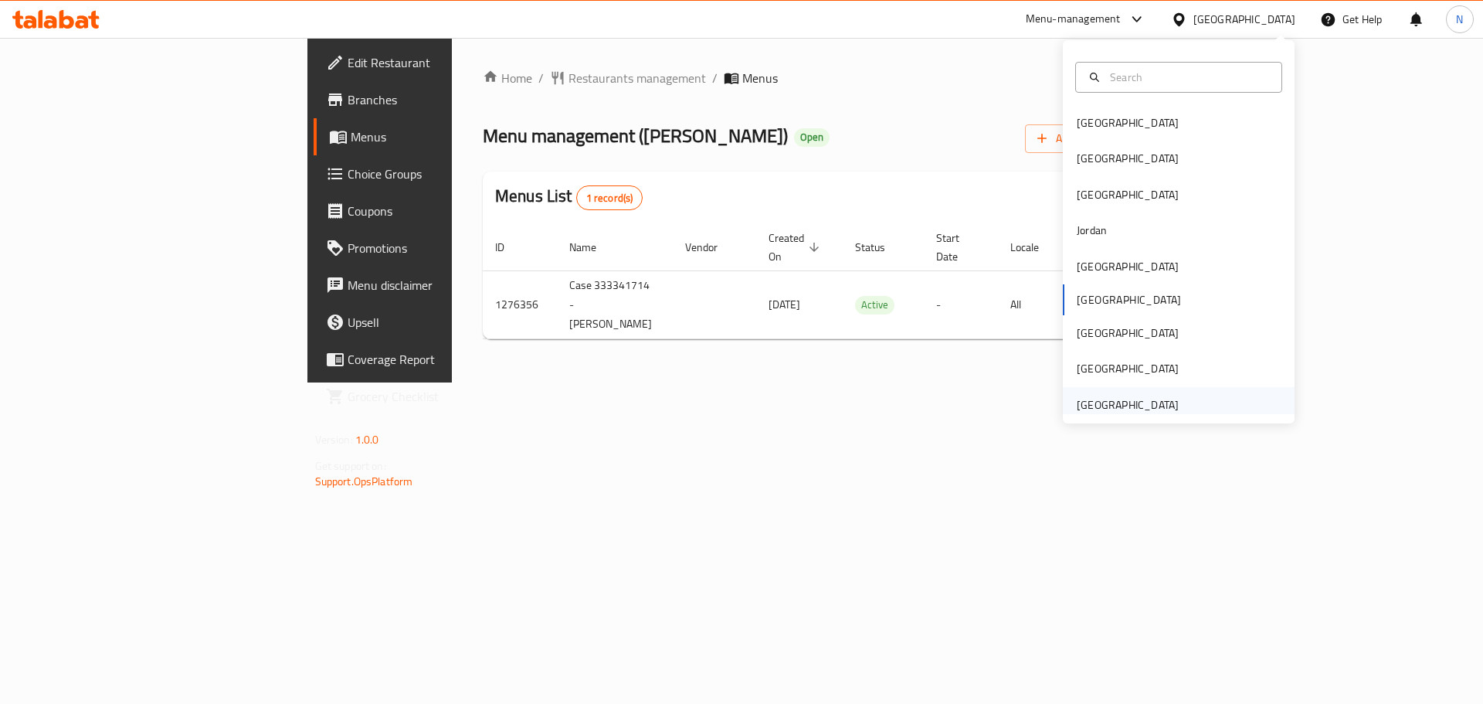
click at [1079, 397] on div "[GEOGRAPHIC_DATA]" at bounding box center [1128, 404] width 102 height 17
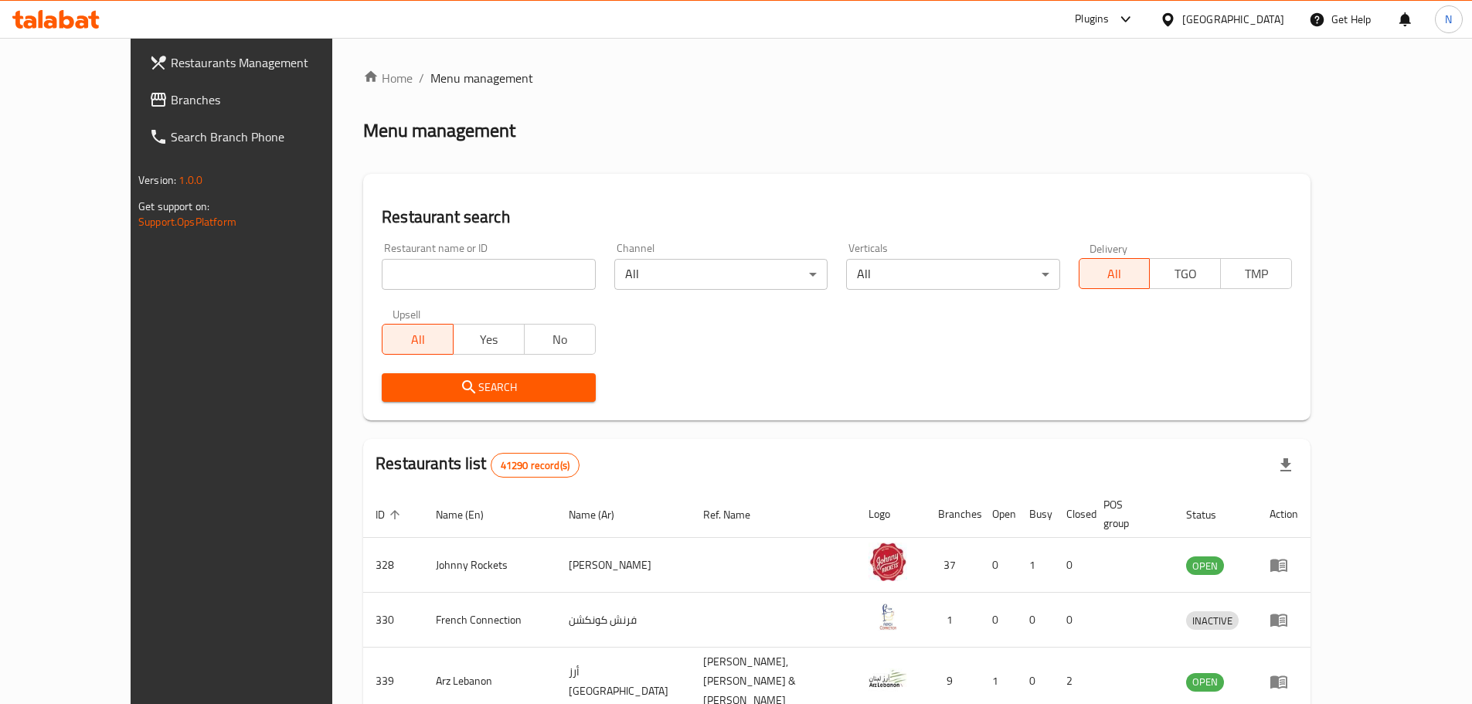
click at [81, 102] on div at bounding box center [736, 352] width 1472 height 704
click at [171, 102] on span "Branches" at bounding box center [267, 99] width 193 height 19
